Goal: Information Seeking & Learning: Learn about a topic

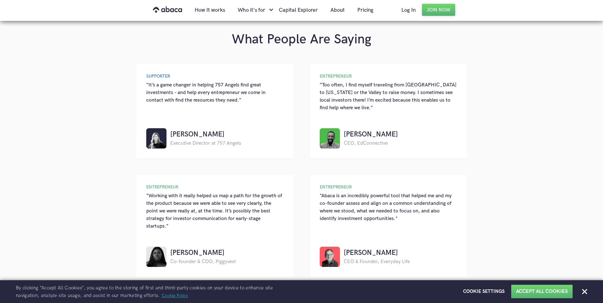
scroll to position [602, 0]
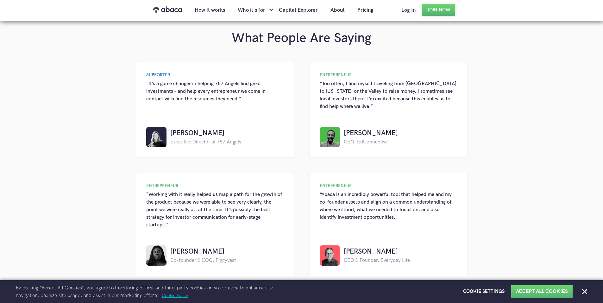
click at [78, 115] on div "What People Are Saying SUPPORTER “It’s a game changer in helping 757 Angels fin…" at bounding box center [301, 153] width 603 height 284
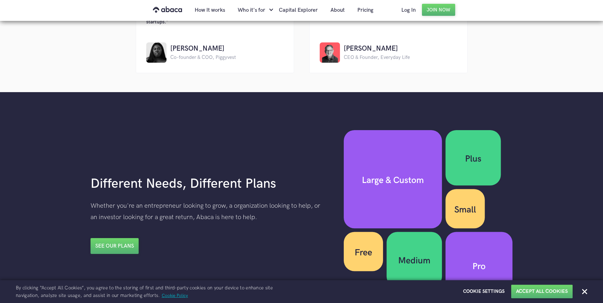
scroll to position [887, 0]
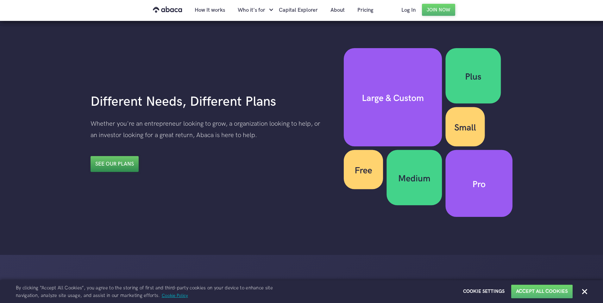
click at [124, 156] on link "See our plans" at bounding box center [115, 164] width 48 height 16
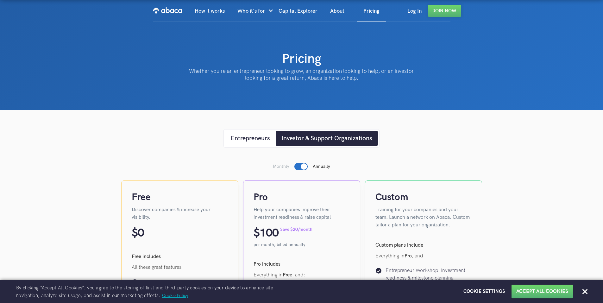
click at [588, 294] on div at bounding box center [586, 292] width 6 height 6
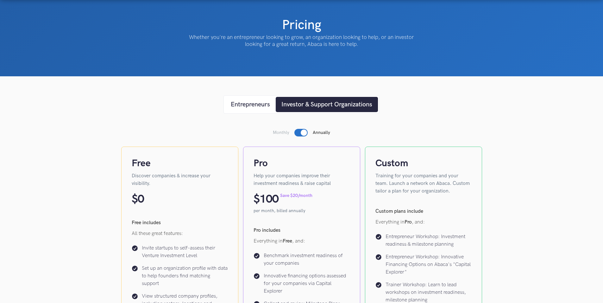
scroll to position [32, 0]
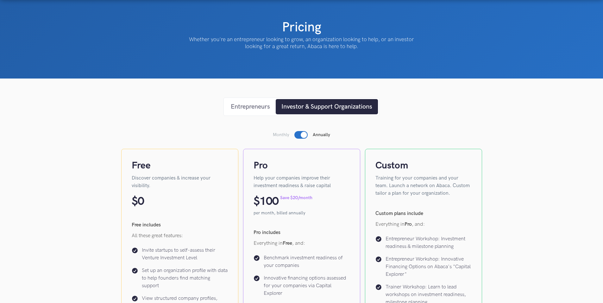
click at [242, 101] on link "Entrepreneurs" at bounding box center [250, 106] width 51 height 15
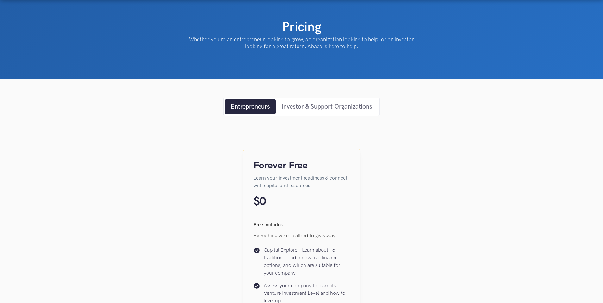
click at [333, 108] on div "Investor & Support Organizations" at bounding box center [326, 106] width 91 height 9
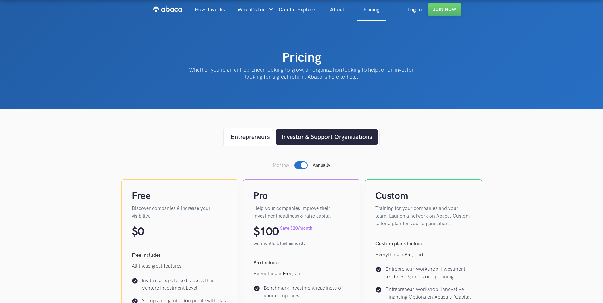
scroll to position [0, 0]
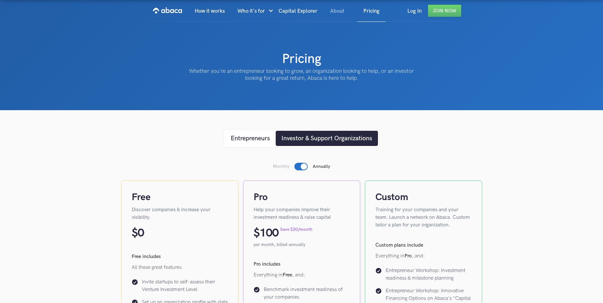
click at [339, 9] on link "About" at bounding box center [337, 11] width 27 height 22
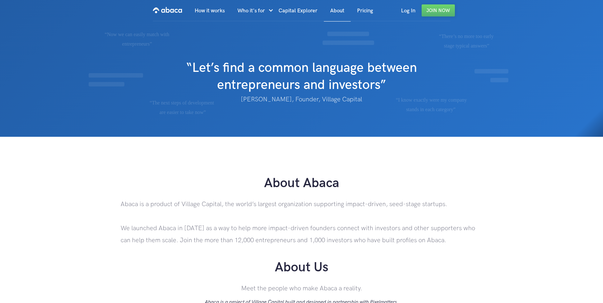
click at [232, 12] on div "How it works Who it's for Entrepreneurs Investors Support Organizations Coaliti…" at bounding box center [283, 10] width 191 height 21
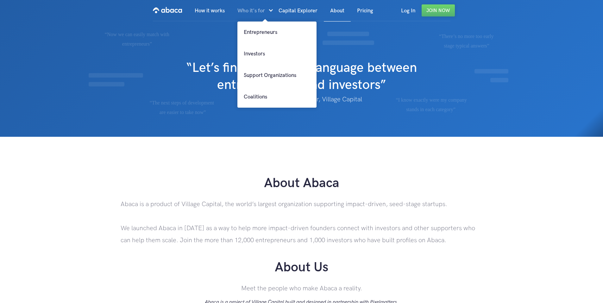
click at [256, 12] on div "Who it's for" at bounding box center [251, 11] width 28 height 22
click at [256, 7] on div "Who it's for" at bounding box center [251, 11] width 28 height 22
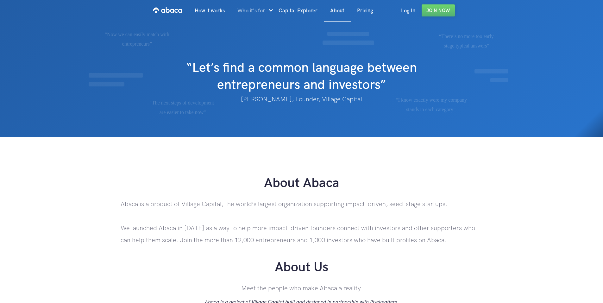
click at [255, 8] on div "Who it's for" at bounding box center [251, 11] width 28 height 22
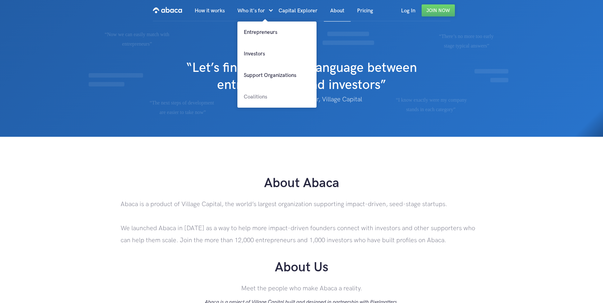
click at [267, 97] on link "Coalitions" at bounding box center [276, 97] width 79 height 22
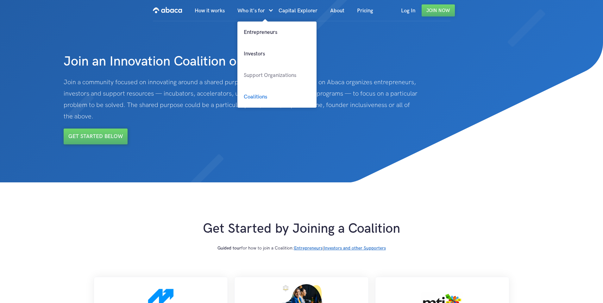
click at [250, 75] on link "Support Organizations" at bounding box center [276, 76] width 79 height 22
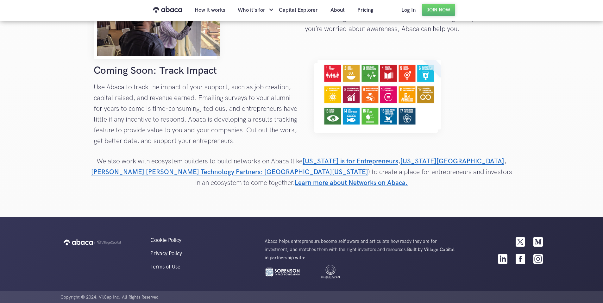
scroll to position [793, 0]
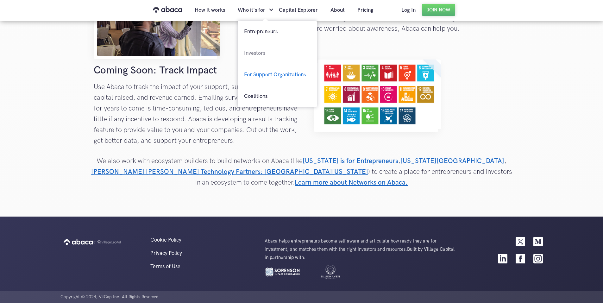
click at [261, 54] on link "Investors" at bounding box center [277, 53] width 79 height 22
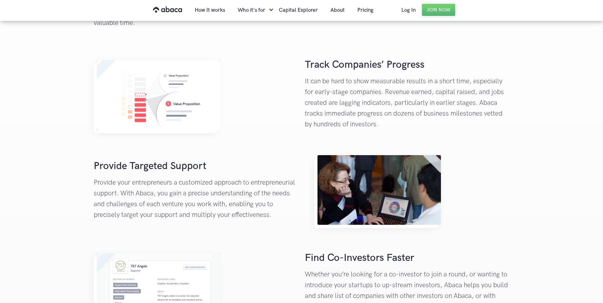
scroll to position [633, 0]
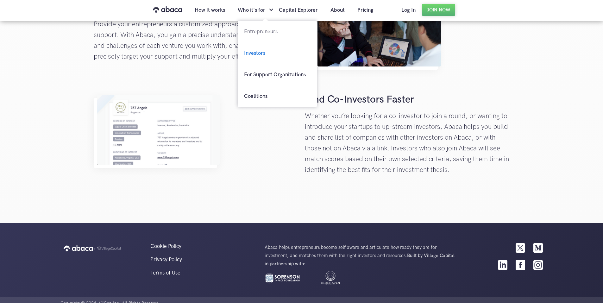
click at [260, 35] on link "Entrepreneurs" at bounding box center [277, 32] width 79 height 22
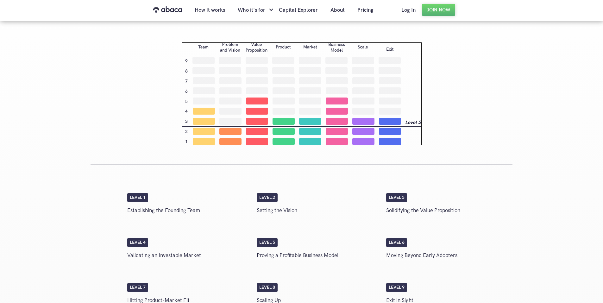
scroll to position [950, 0]
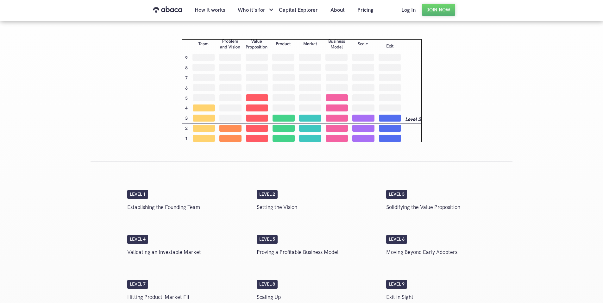
click at [257, 118] on img at bounding box center [302, 90] width 240 height 103
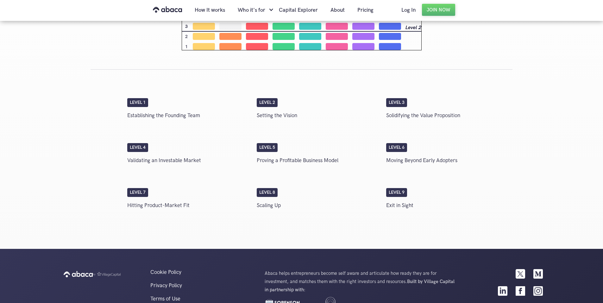
scroll to position [1074, 0]
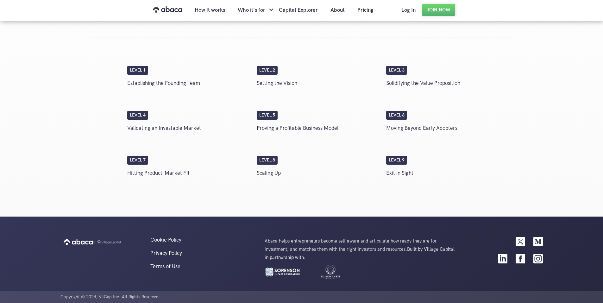
click at [140, 116] on div "Level 4" at bounding box center [137, 115] width 21 height 9
click at [269, 9] on div at bounding box center [267, 10] width 5 height 22
